Goal: Find specific page/section: Find specific page/section

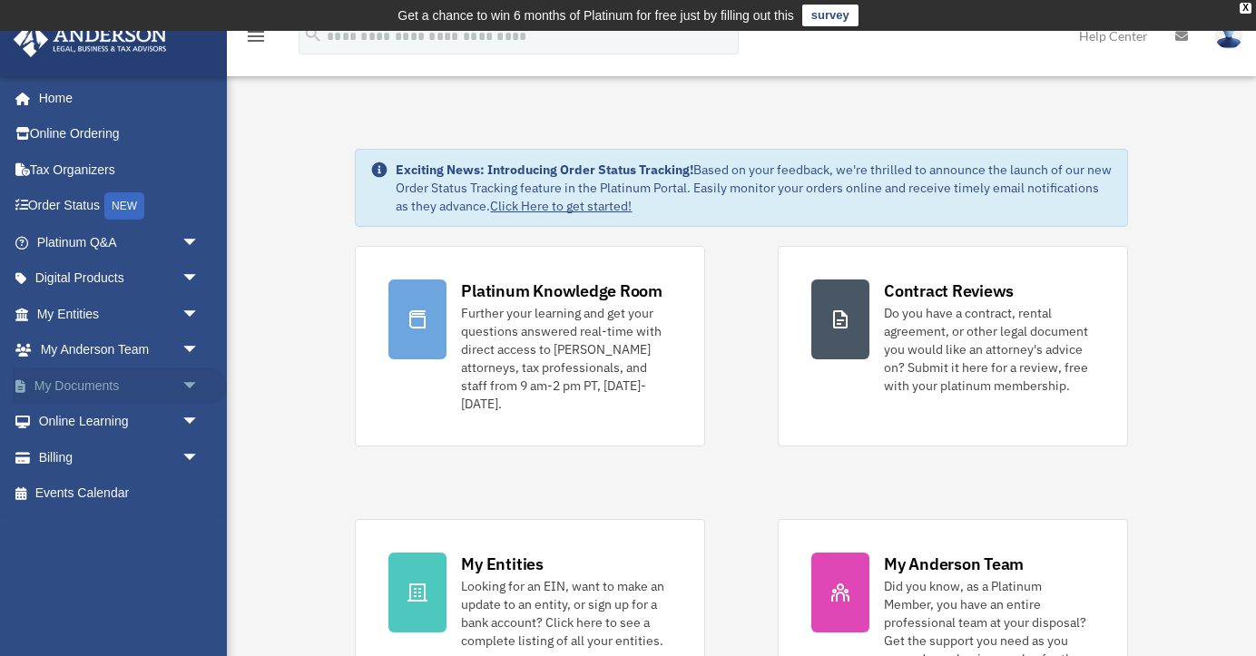
click at [99, 381] on link "My Documents arrow_drop_down" at bounding box center [120, 386] width 214 height 36
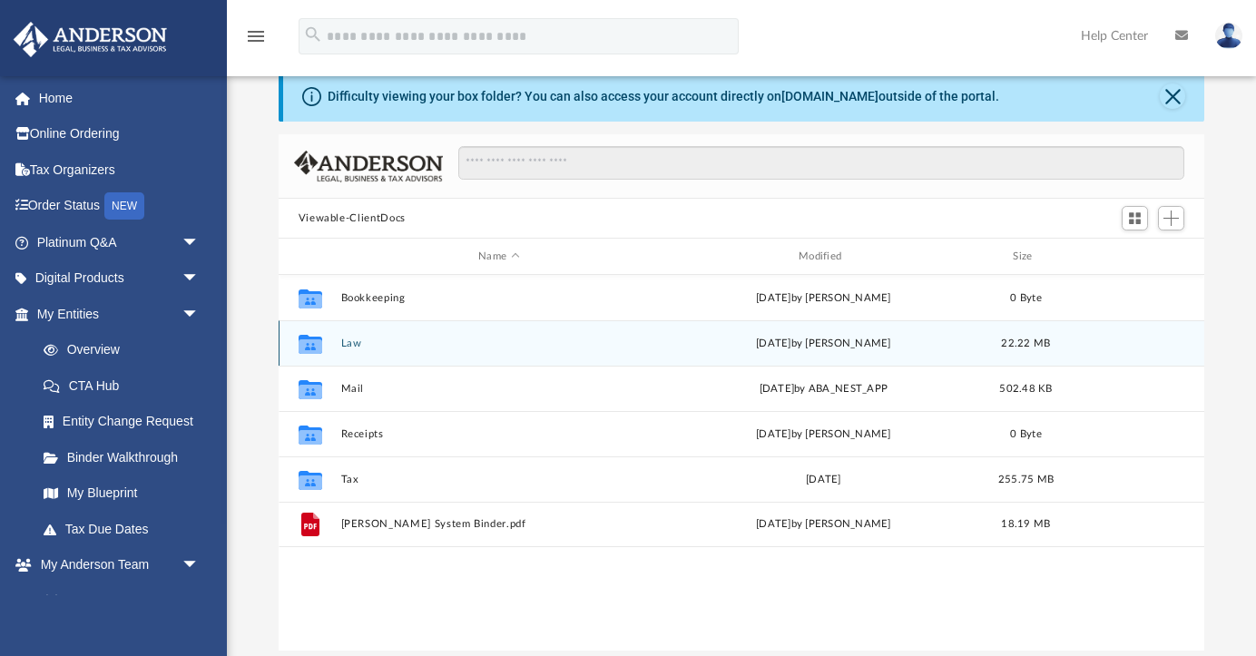
scroll to position [69, 0]
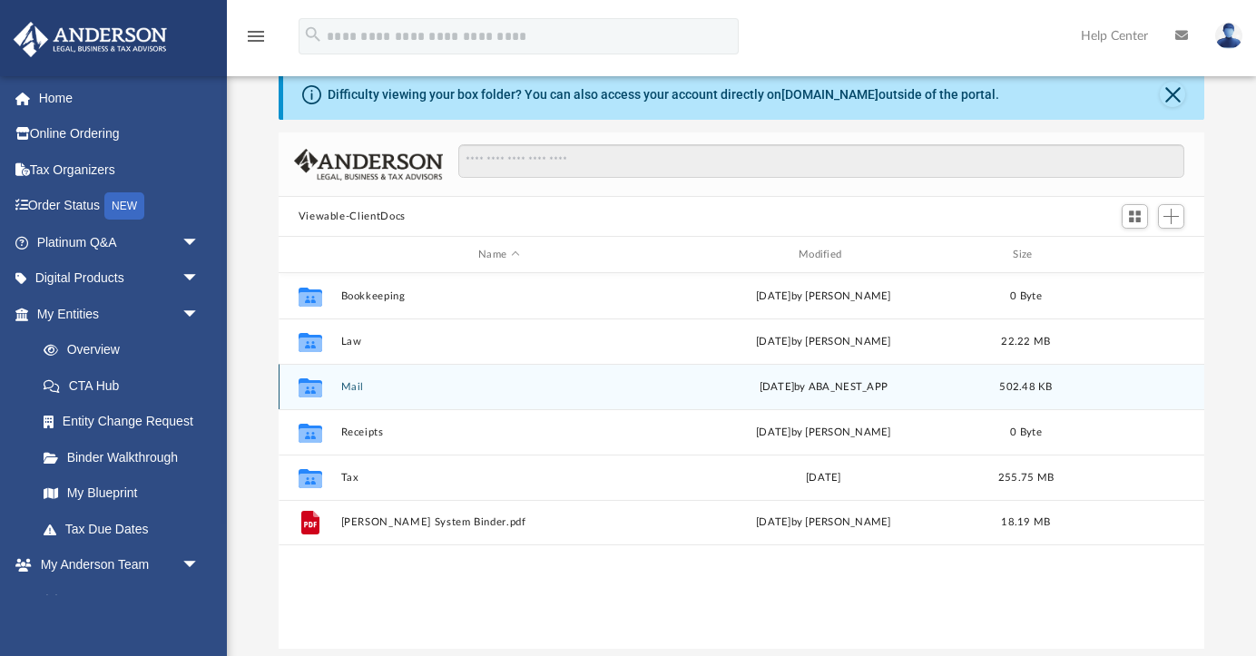
click at [314, 391] on icon "grid" at bounding box center [310, 386] width 24 height 19
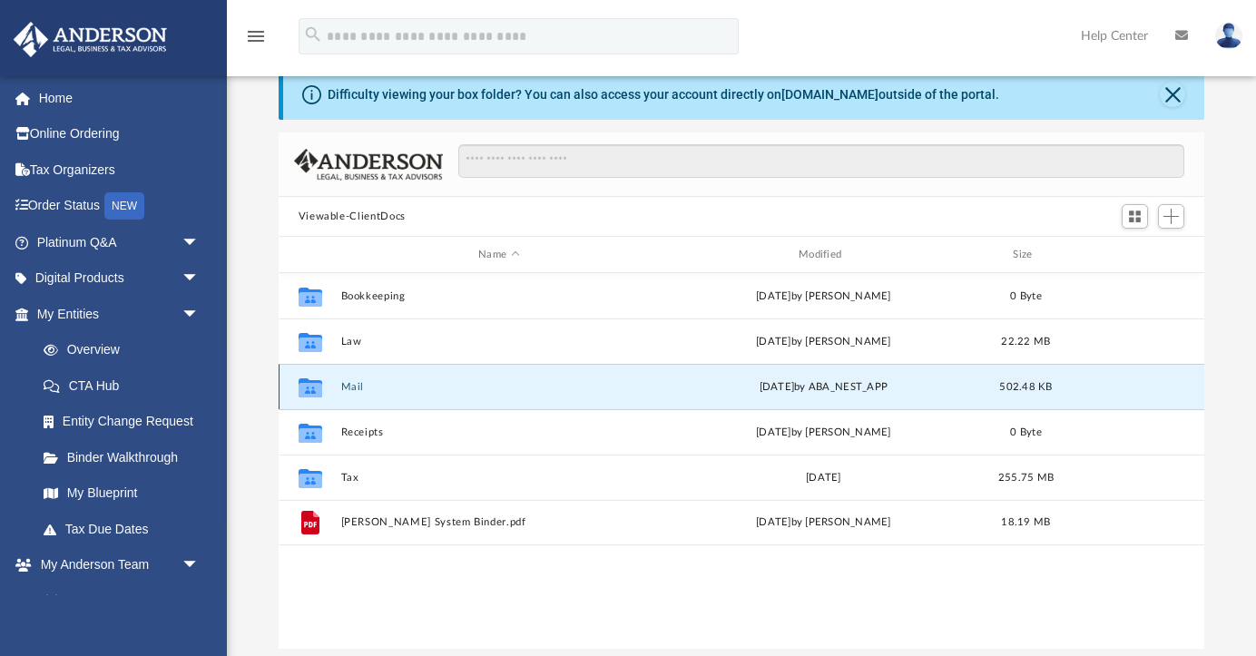
click at [310, 391] on icon "grid" at bounding box center [310, 386] width 24 height 19
click at [260, 487] on div "Difficulty viewing your box folder? You can also access your account directly o…" at bounding box center [741, 359] width 1029 height 580
click at [318, 390] on icon "grid" at bounding box center [310, 389] width 24 height 15
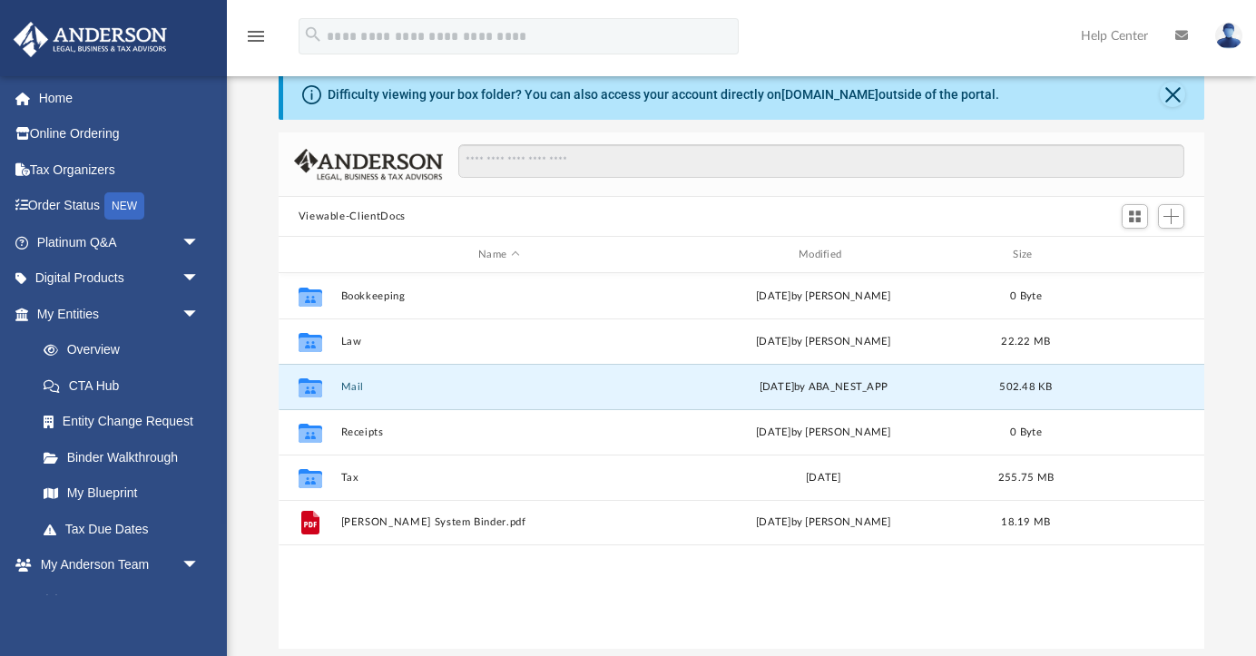
click at [321, 242] on div "Name Modified Size" at bounding box center [742, 255] width 926 height 36
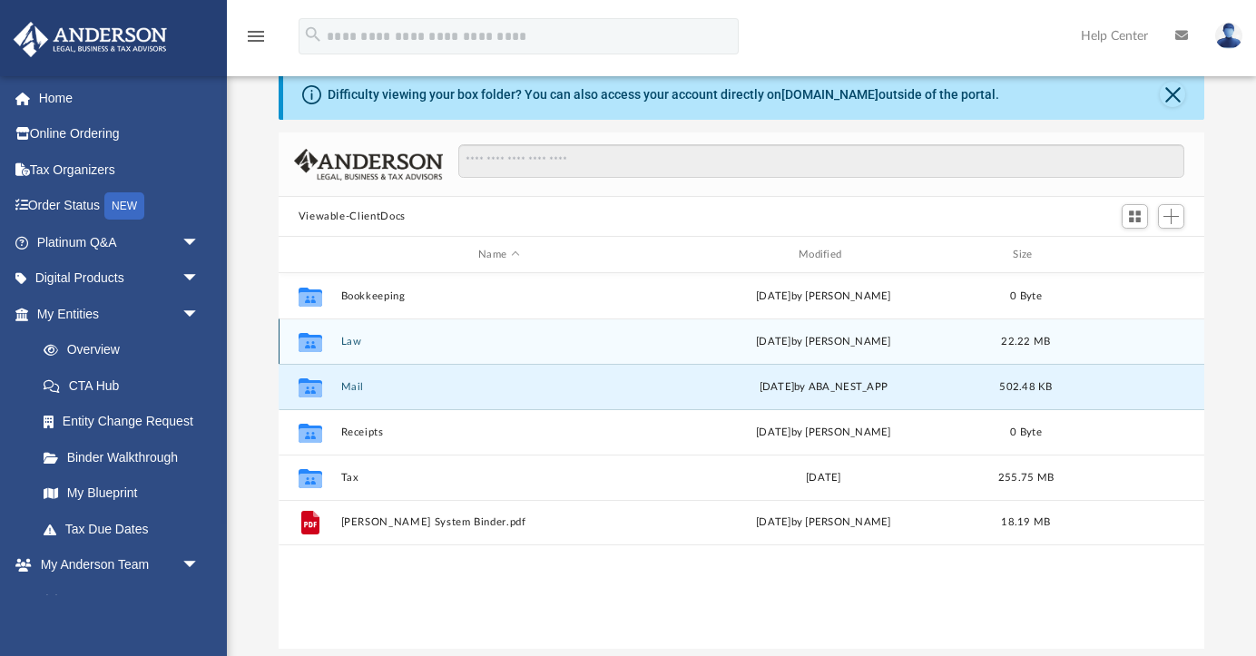
click at [311, 340] on icon "grid" at bounding box center [310, 344] width 24 height 15
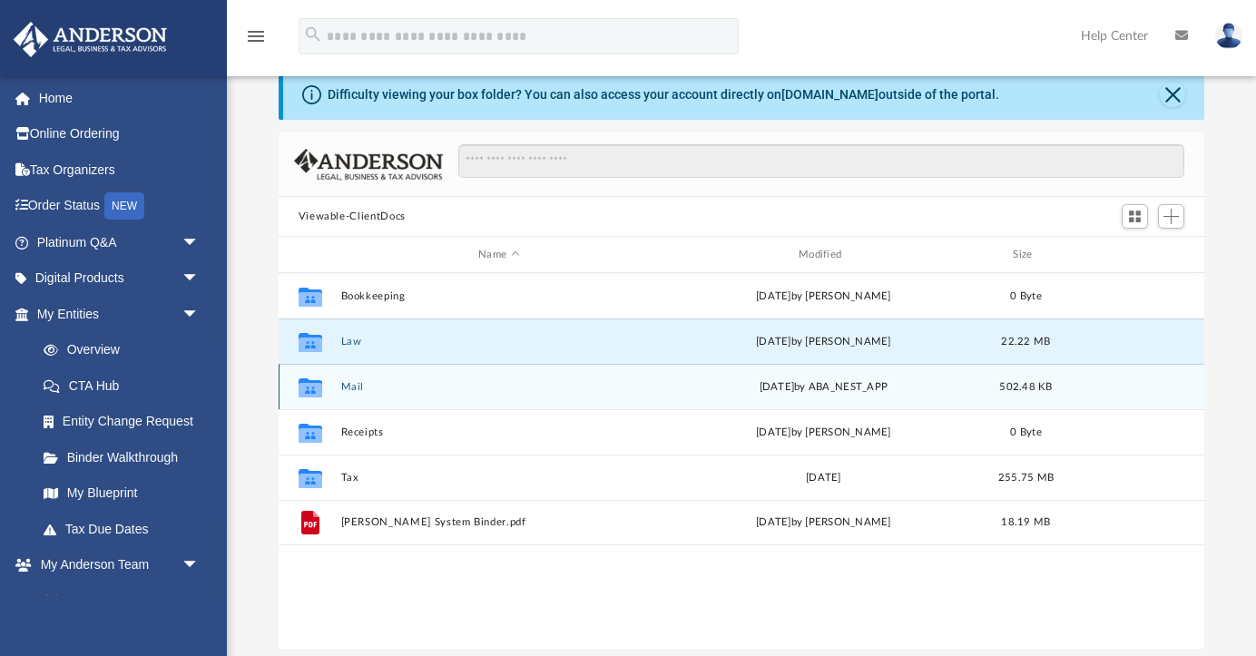
click at [310, 389] on icon "grid" at bounding box center [310, 386] width 24 height 19
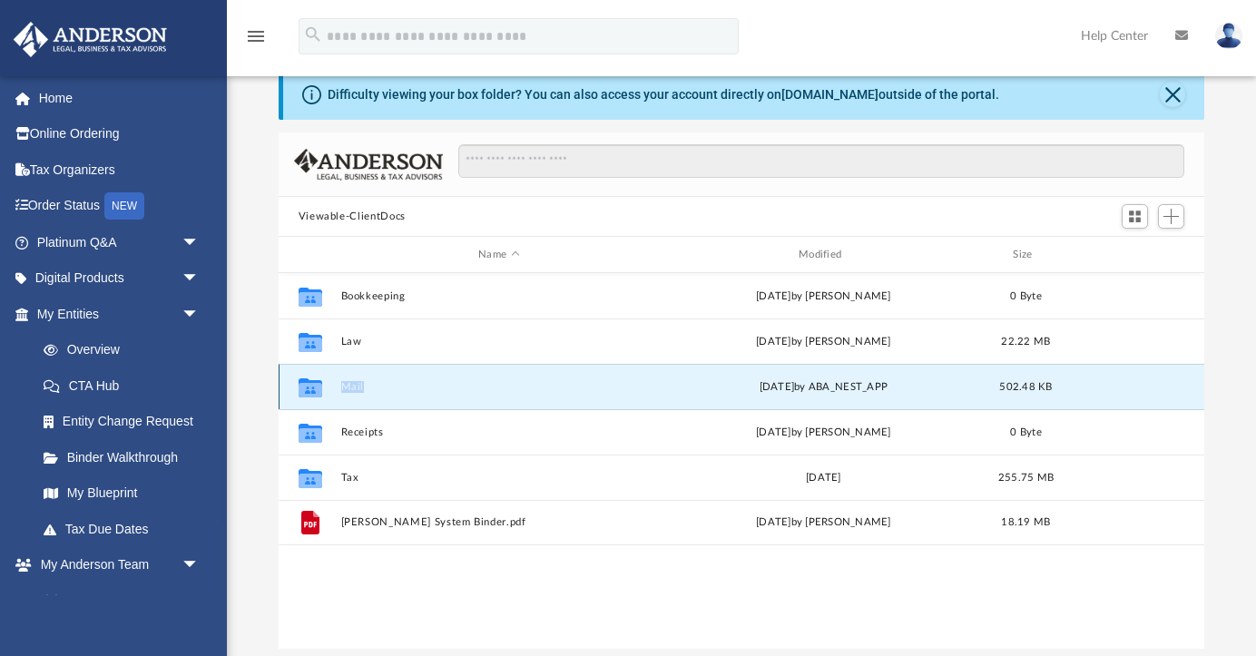
click at [310, 389] on icon "grid" at bounding box center [310, 386] width 24 height 19
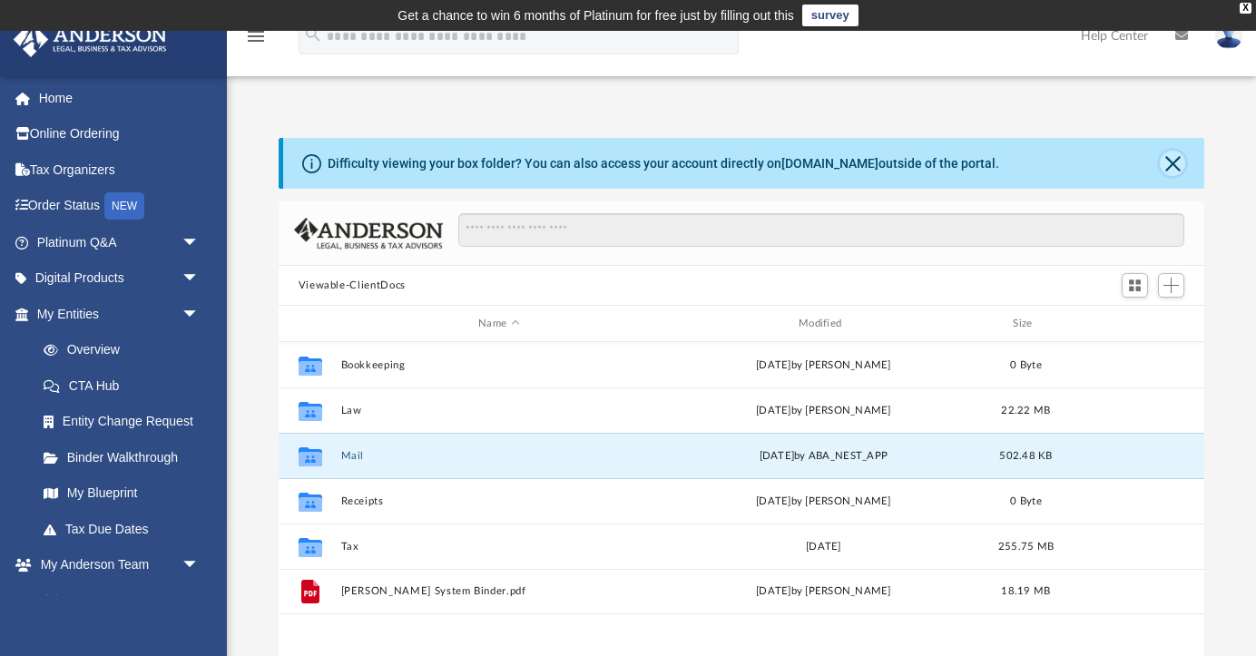
click at [1170, 163] on button "Close" at bounding box center [1172, 163] width 25 height 25
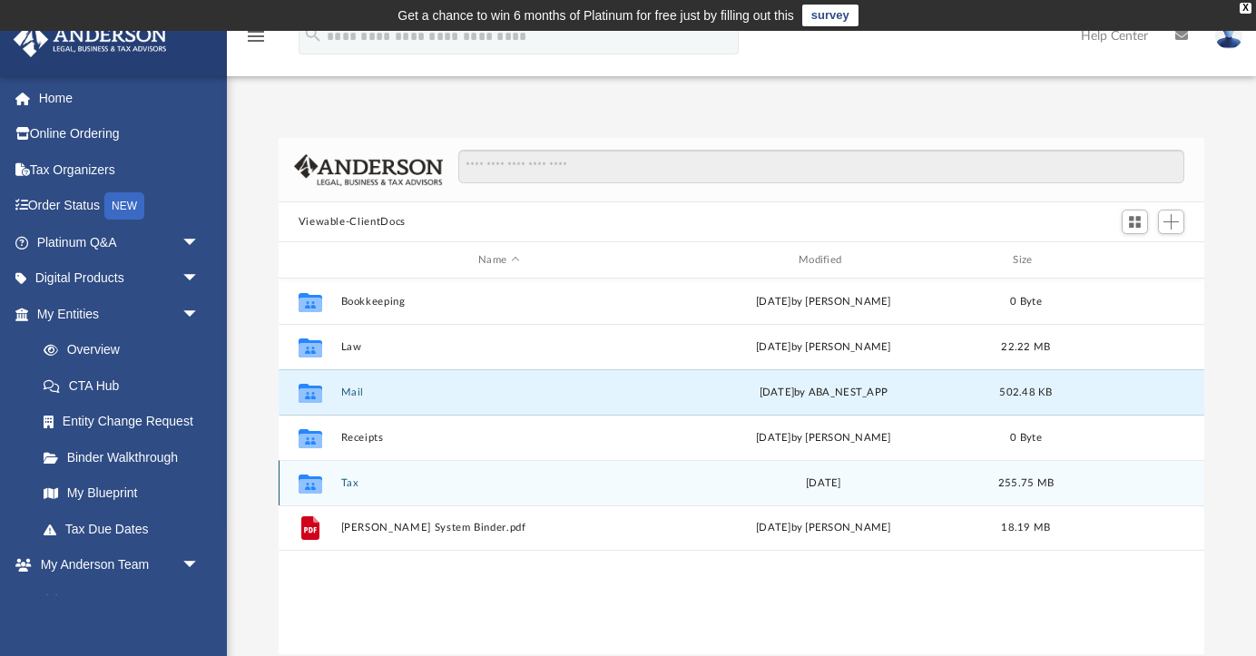
click at [310, 492] on icon "grid" at bounding box center [310, 485] width 24 height 15
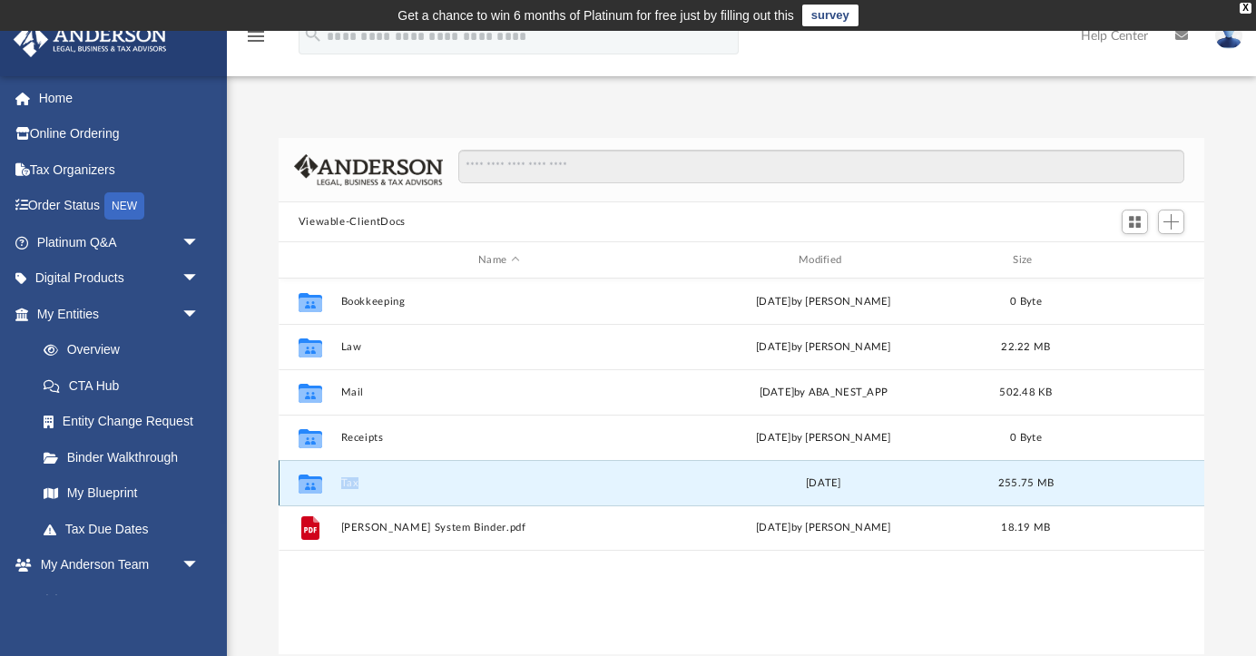
click at [310, 492] on icon "grid" at bounding box center [310, 485] width 24 height 15
click at [452, 474] on div "Collaborated Folder Tax Thu Jul 13 2023 255.75 MB" at bounding box center [742, 482] width 926 height 45
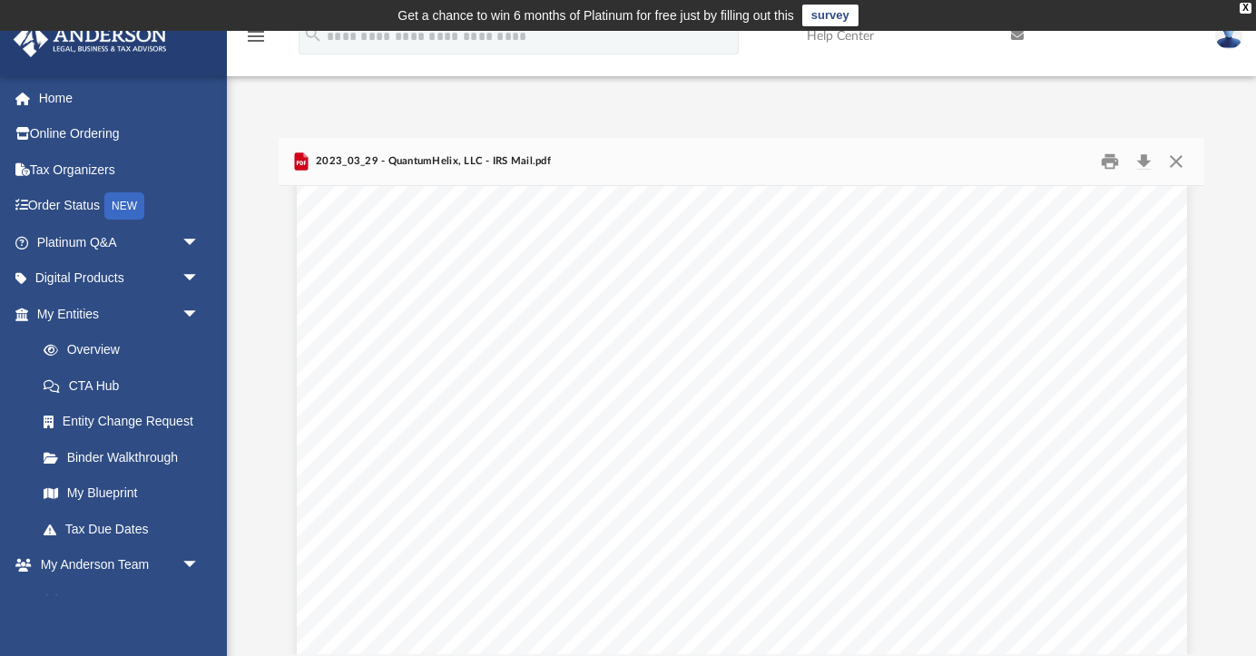
scroll to position [365, 0]
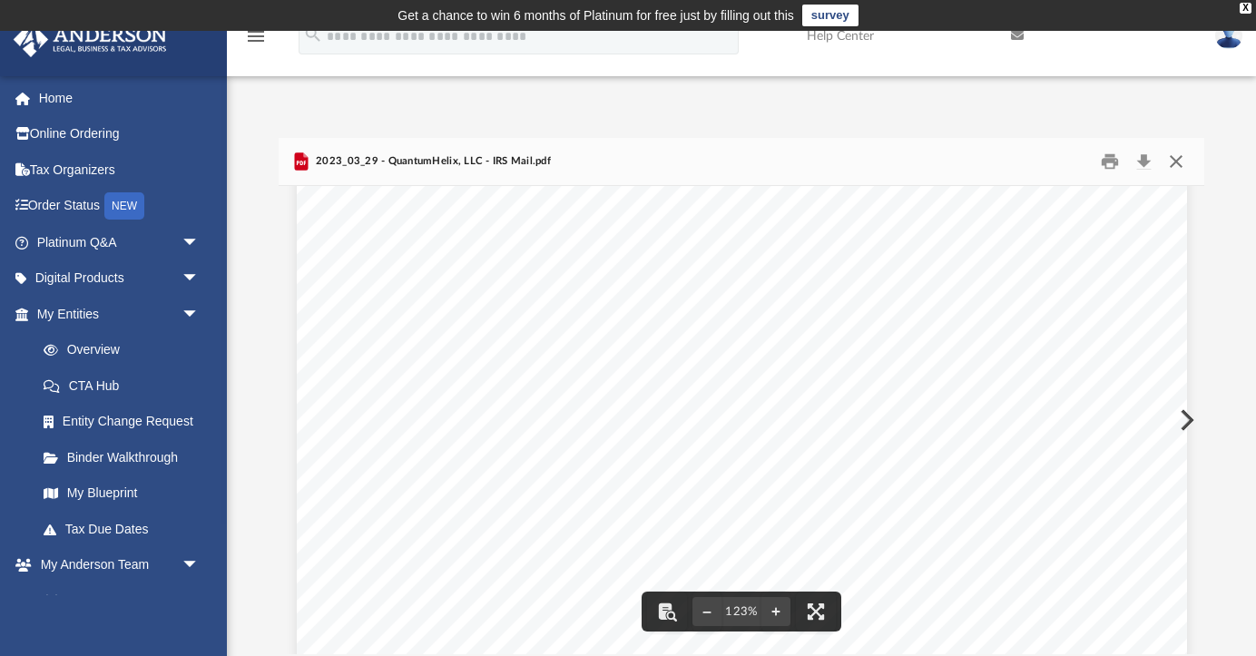
click at [1178, 162] on button "Close" at bounding box center [1176, 162] width 33 height 28
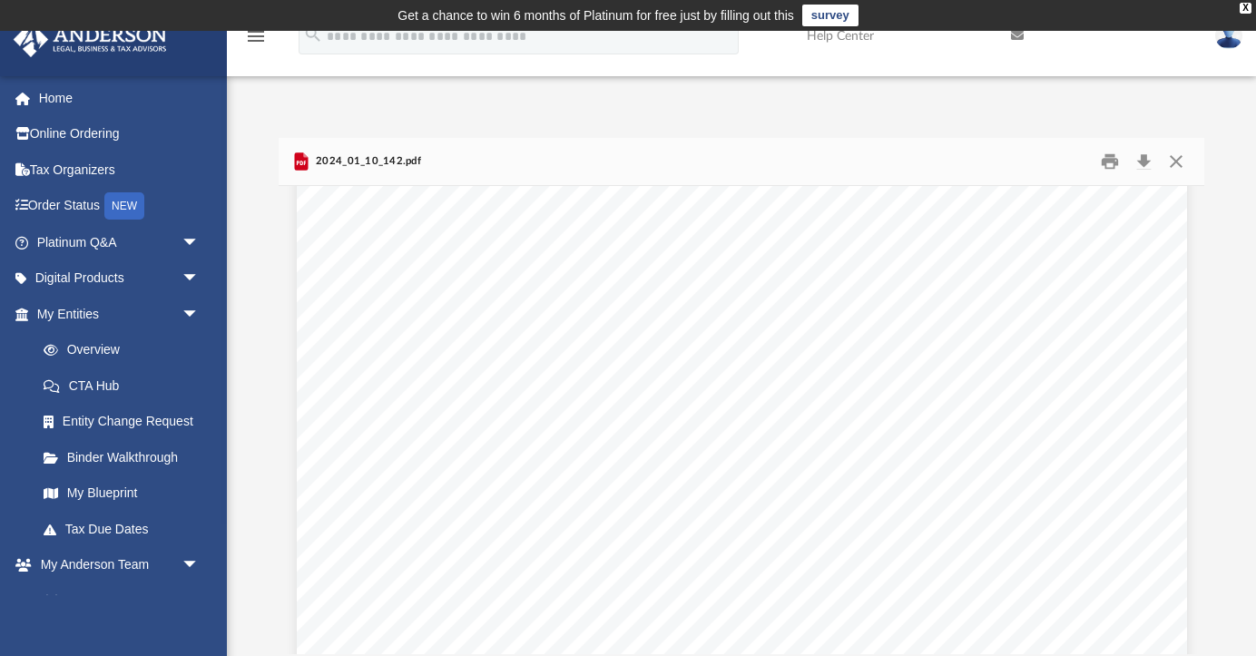
scroll to position [145, 0]
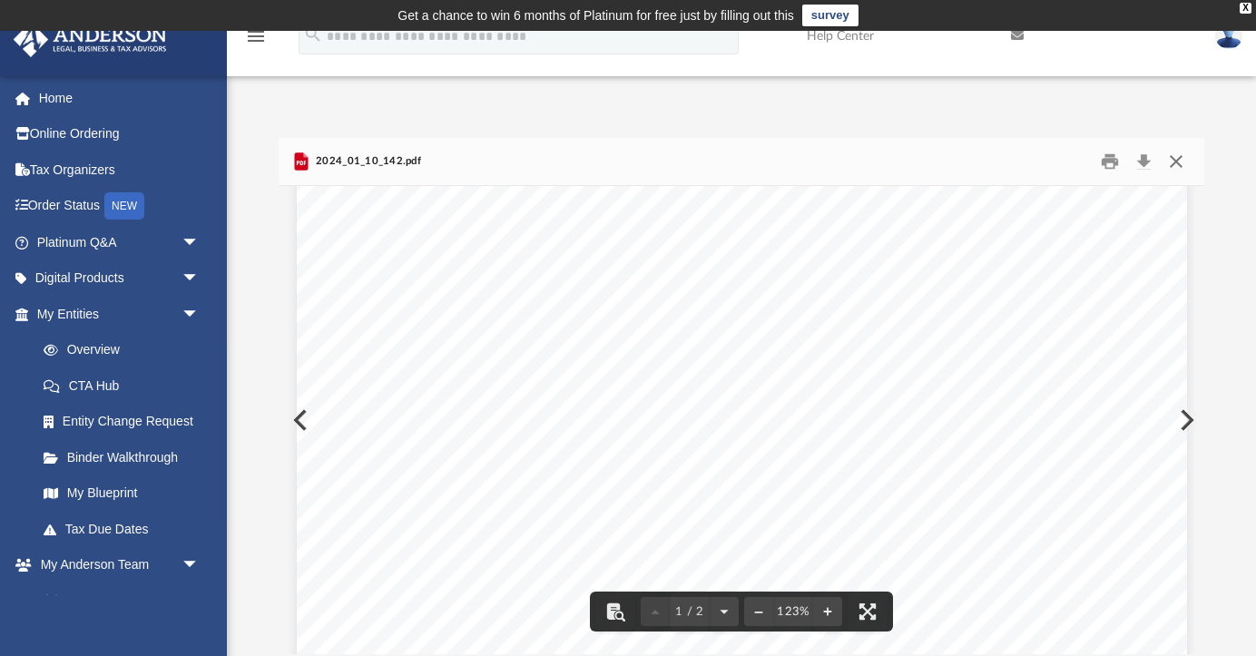
click at [1181, 164] on button "Close" at bounding box center [1176, 162] width 33 height 28
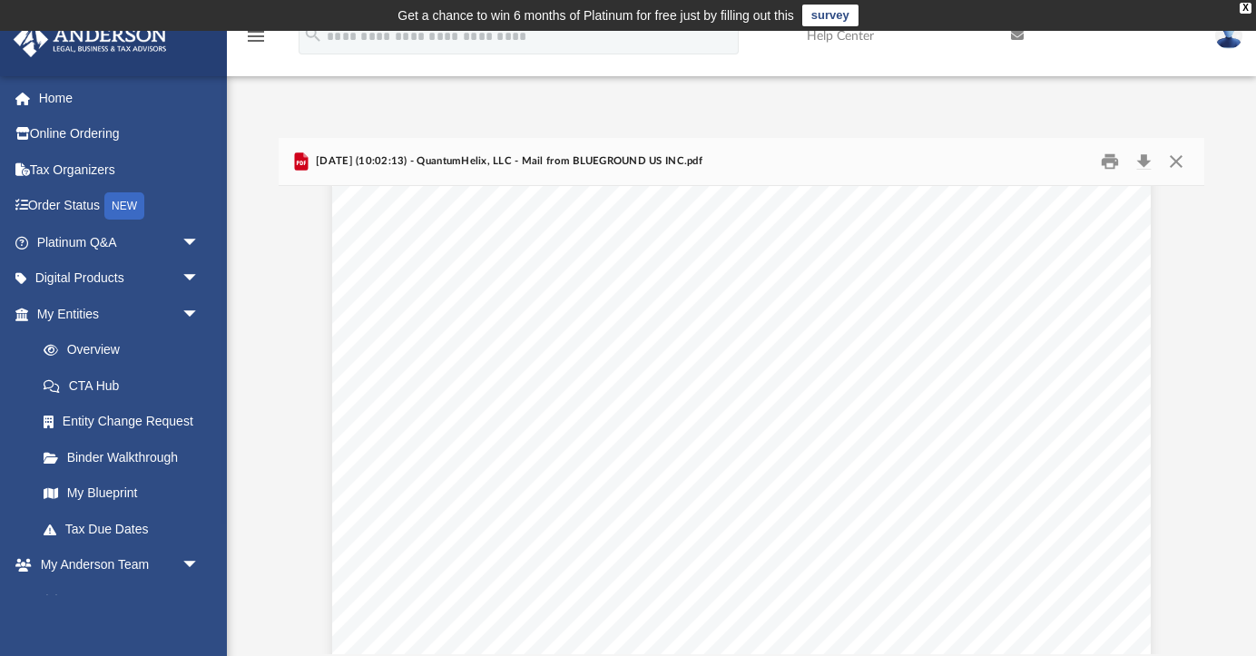
scroll to position [1214, 0]
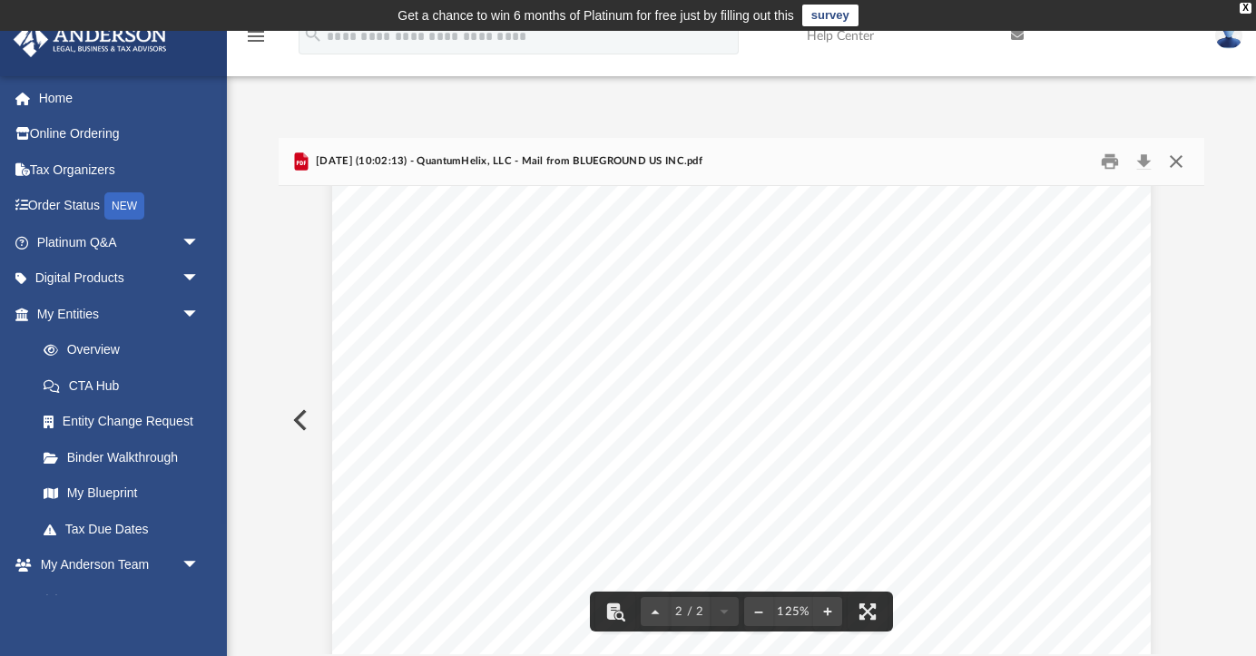
click at [1173, 163] on button "Close" at bounding box center [1176, 162] width 33 height 28
